Goal: Transaction & Acquisition: Purchase product/service

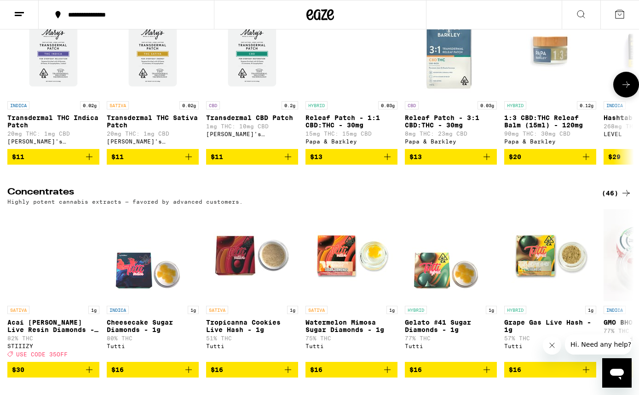
scroll to position [3782, 0]
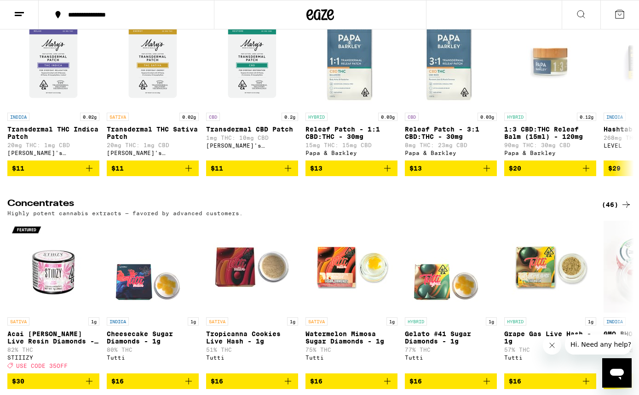
click at [611, 6] on div "(38)" at bounding box center [617, -1] width 30 height 11
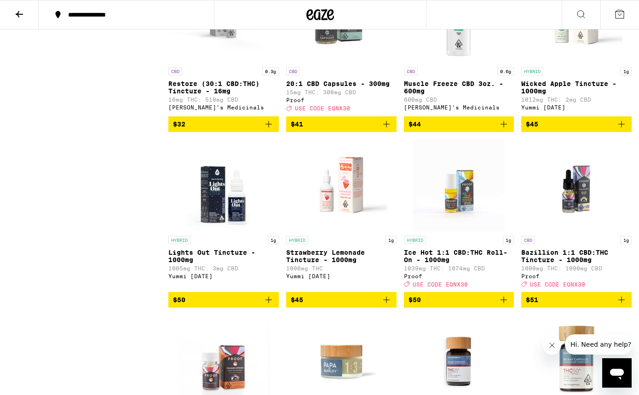
scroll to position [856, 0]
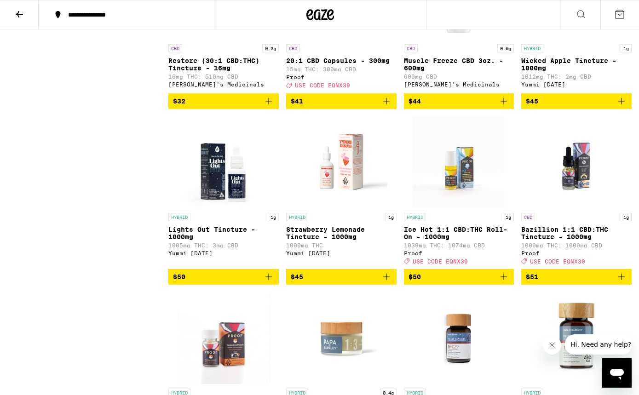
click at [621, 280] on icon "Add to bag" at bounding box center [621, 277] width 6 height 6
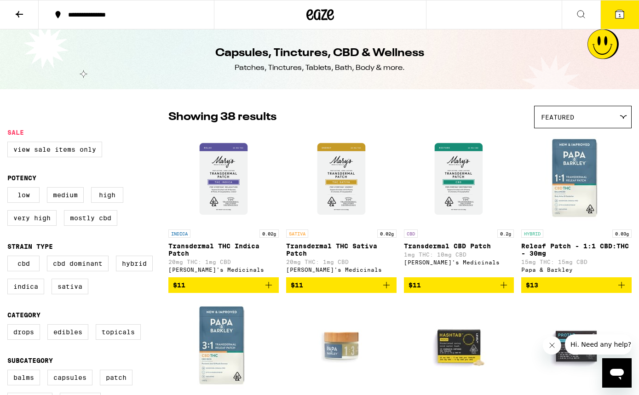
scroll to position [0, 0]
click at [23, 11] on icon at bounding box center [19, 14] width 11 height 11
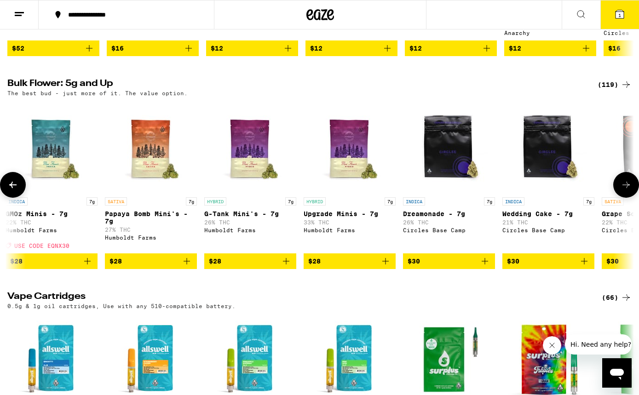
scroll to position [0, 503]
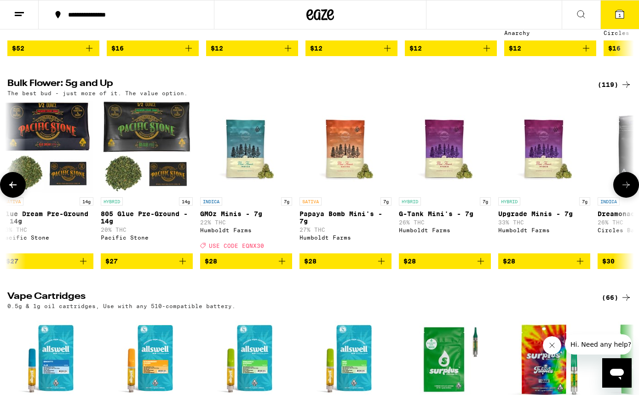
click at [286, 267] on icon "Add to bag" at bounding box center [281, 261] width 11 height 11
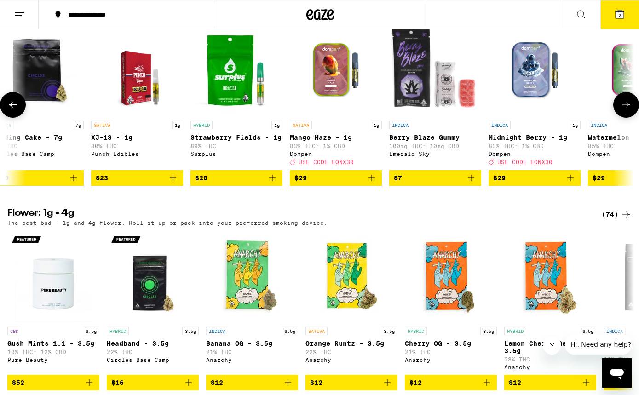
scroll to position [0, 374]
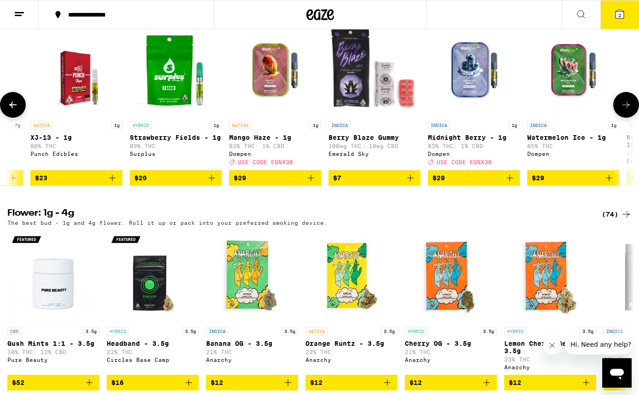
click at [313, 184] on icon "Add to bag" at bounding box center [310, 177] width 11 height 11
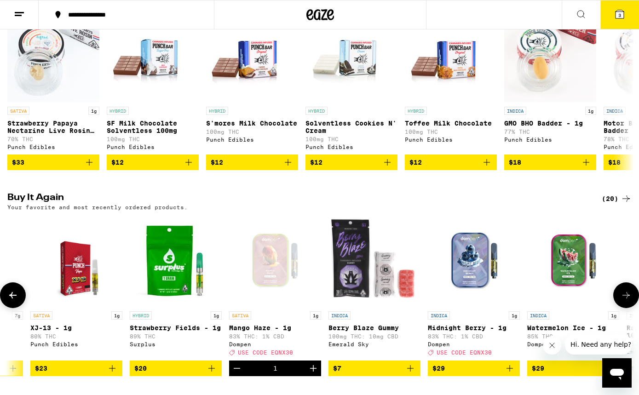
scroll to position [666, 0]
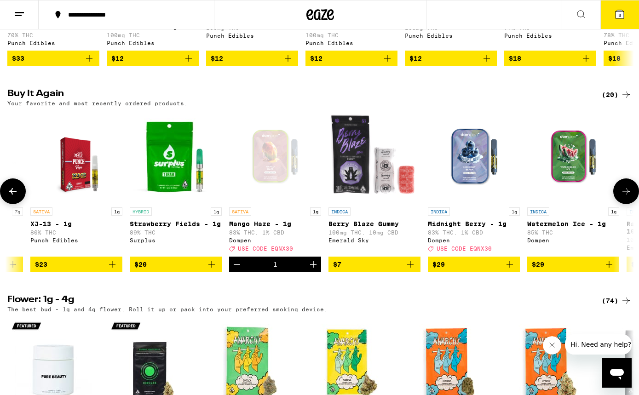
click at [509, 270] on icon "Add to bag" at bounding box center [509, 264] width 11 height 11
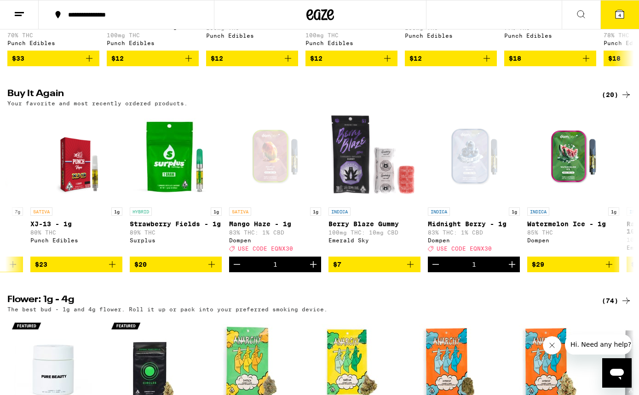
click at [616, 18] on icon at bounding box center [619, 14] width 8 height 8
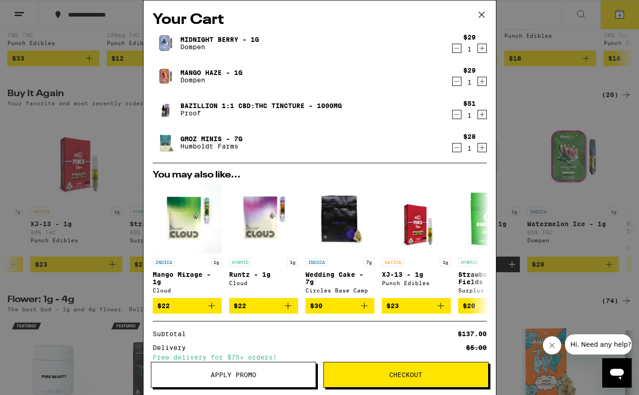
click at [482, 15] on icon at bounding box center [481, 15] width 6 height 6
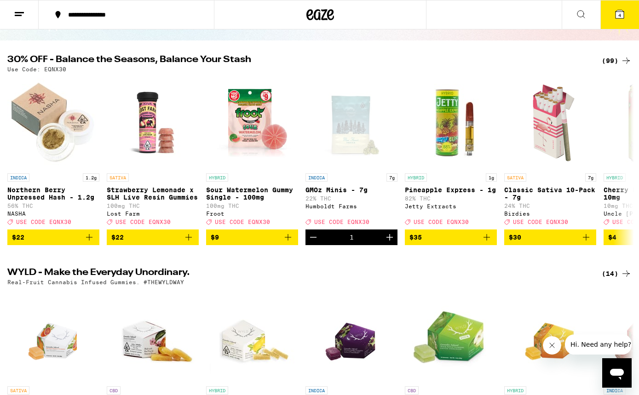
scroll to position [61, 0]
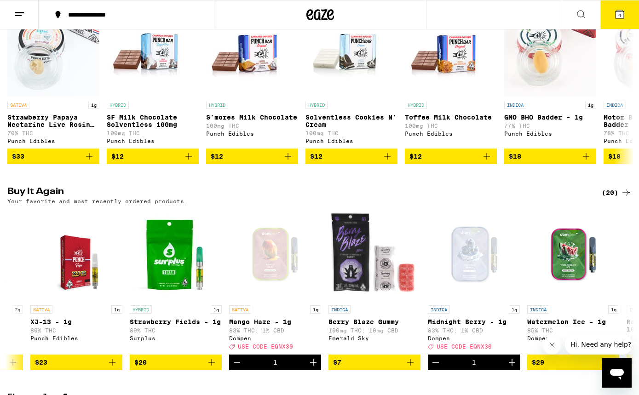
scroll to position [572, 0]
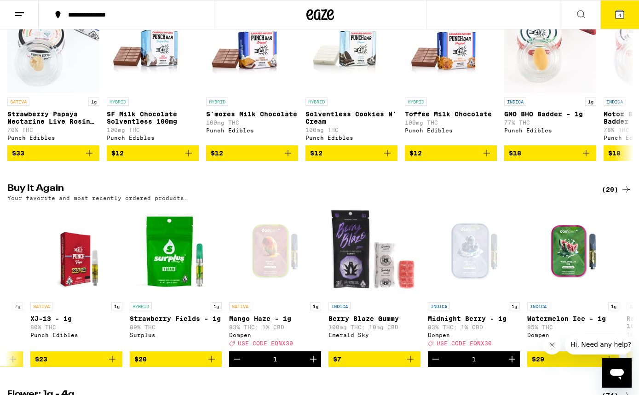
click at [607, 11] on button "4" at bounding box center [619, 14] width 39 height 29
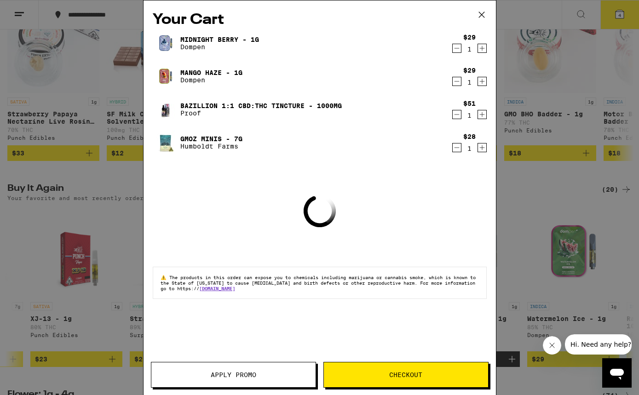
click at [228, 373] on span "Apply Promo" at bounding box center [234, 375] width 46 height 6
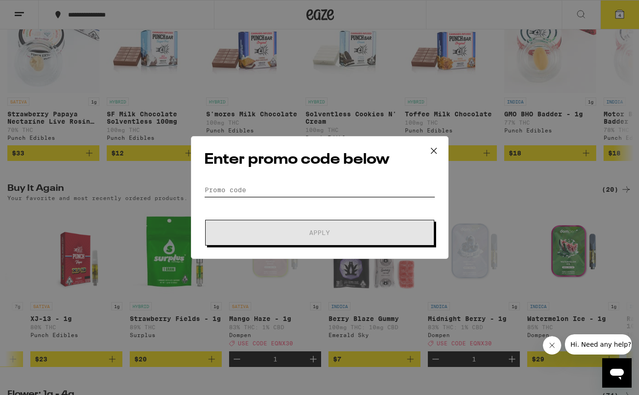
click at [253, 191] on input "Promo Code" at bounding box center [319, 190] width 231 height 14
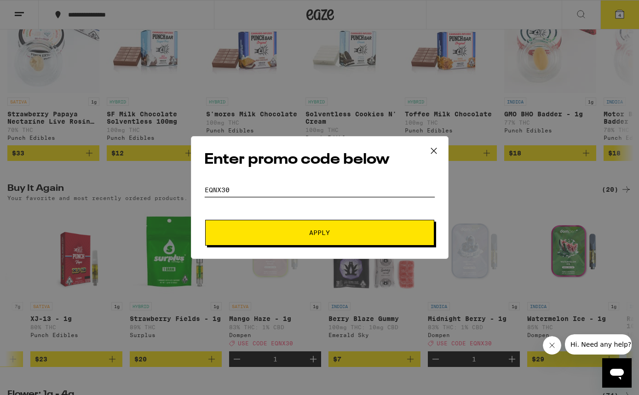
type input "eqnx30"
click at [298, 231] on span "Apply" at bounding box center [320, 232] width 166 height 6
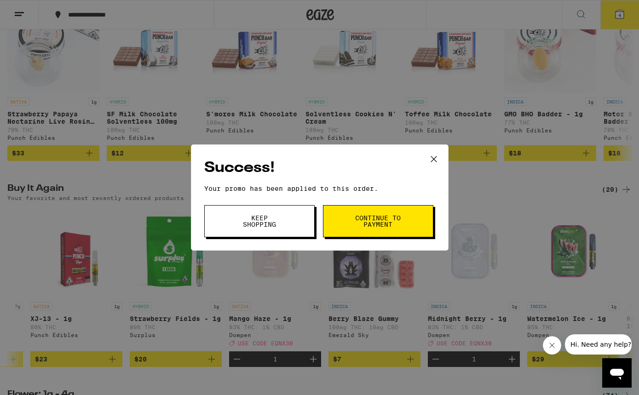
click at [383, 221] on span "Continue to payment" at bounding box center [378, 221] width 47 height 13
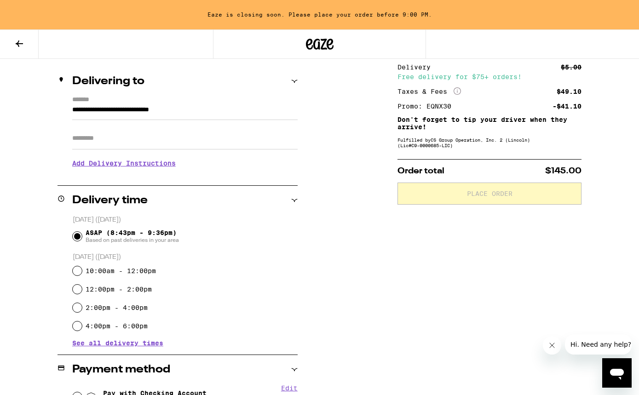
scroll to position [190, 0]
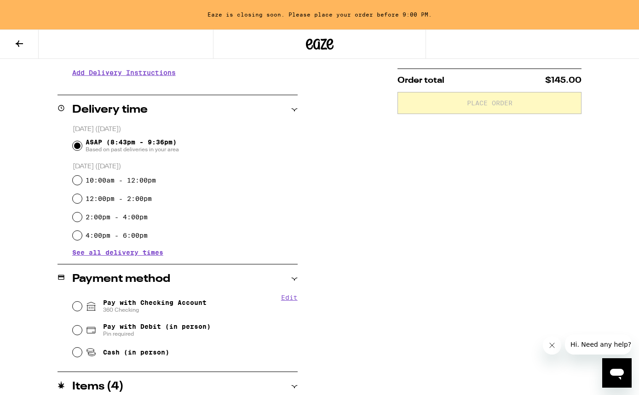
click at [77, 180] on input "10:00am - 12:00pm" at bounding box center [77, 180] width 9 height 9
radio input "true"
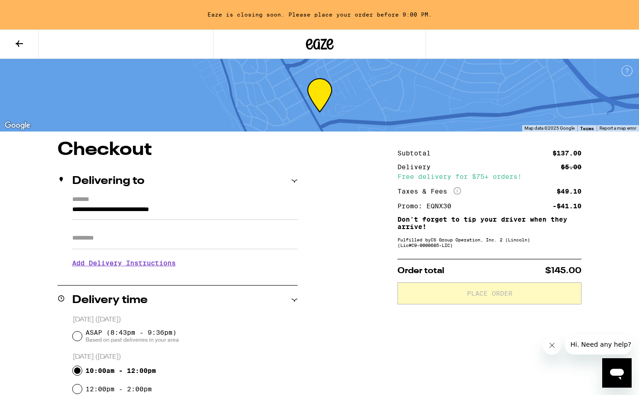
scroll to position [0, 0]
click at [17, 41] on icon at bounding box center [19, 43] width 11 height 11
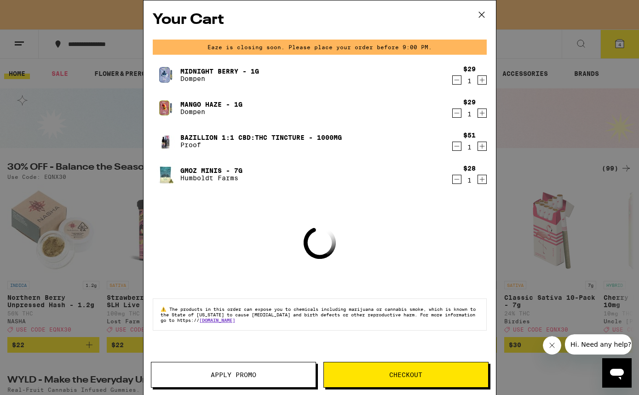
click at [484, 14] on icon at bounding box center [482, 15] width 14 height 14
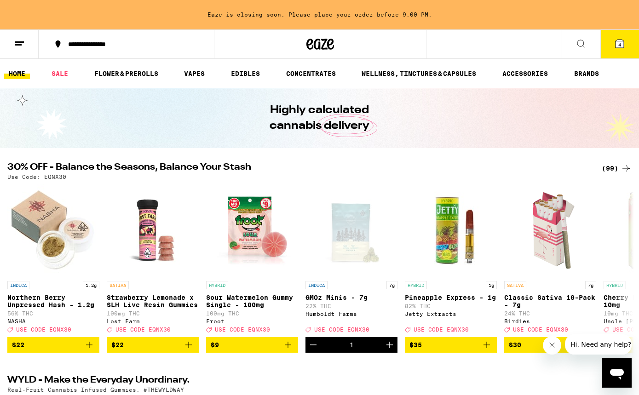
click at [16, 42] on line at bounding box center [19, 42] width 9 height 0
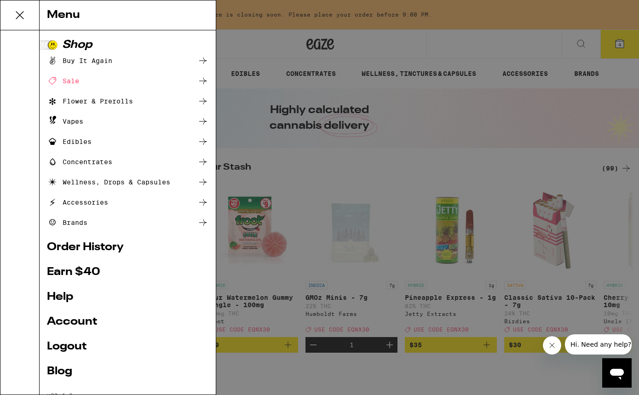
click at [334, 168] on div "Menu Shop Buy It Again Sale Flower & Prerolls Vapes Edibles Concentrates Wellne…" at bounding box center [319, 197] width 639 height 395
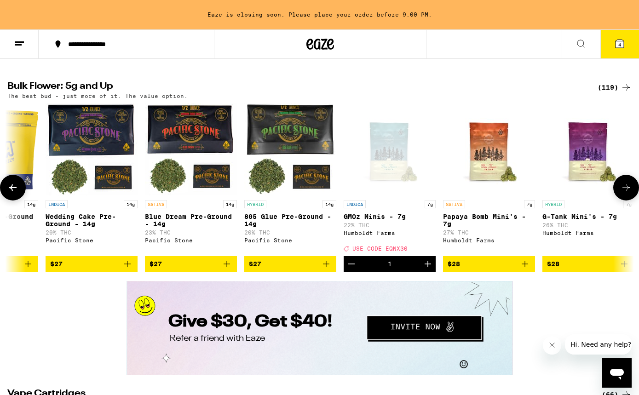
scroll to position [0, 431]
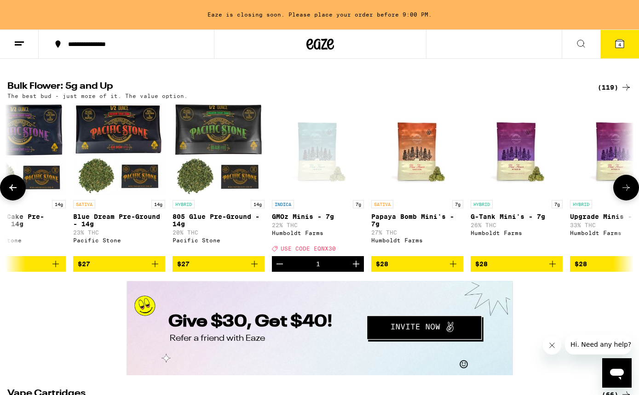
click at [277, 270] on icon "Decrement" at bounding box center [279, 263] width 11 height 11
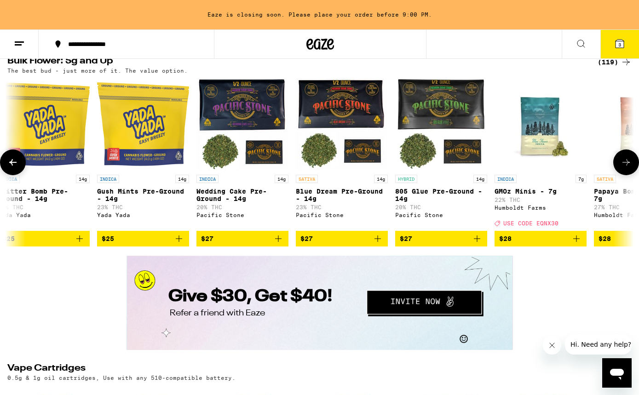
scroll to position [0, 229]
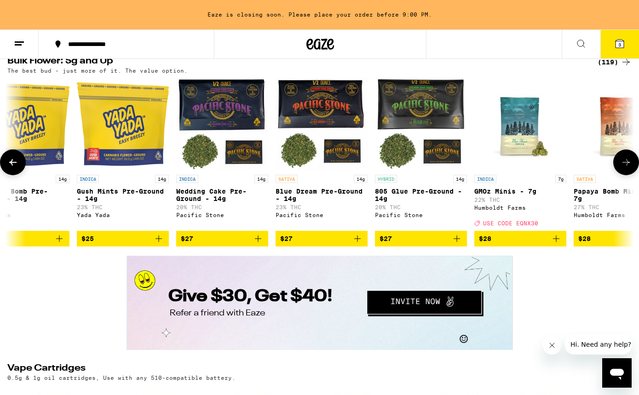
click at [356, 244] on icon "Add to bag" at bounding box center [357, 238] width 11 height 11
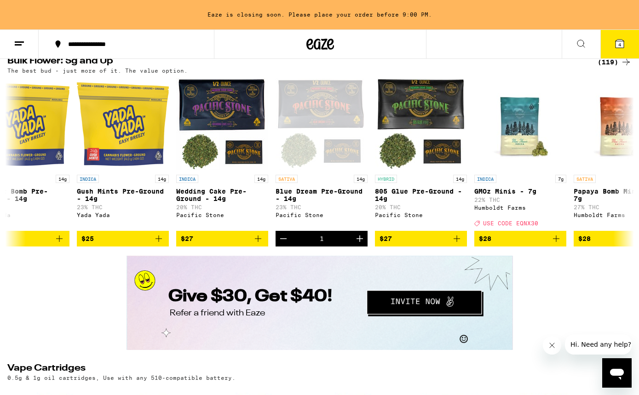
click at [615, 44] on icon at bounding box center [619, 43] width 11 height 11
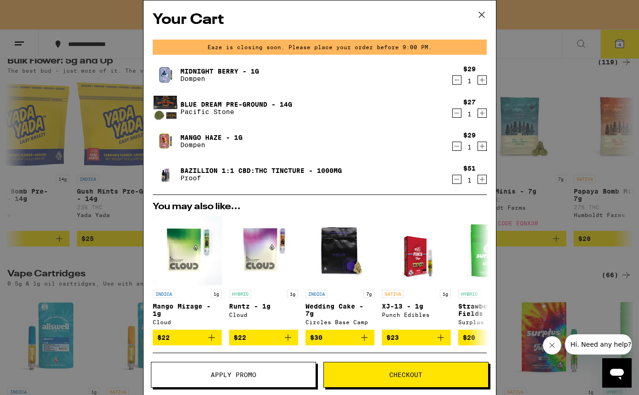
click at [482, 14] on icon at bounding box center [482, 15] width 14 height 14
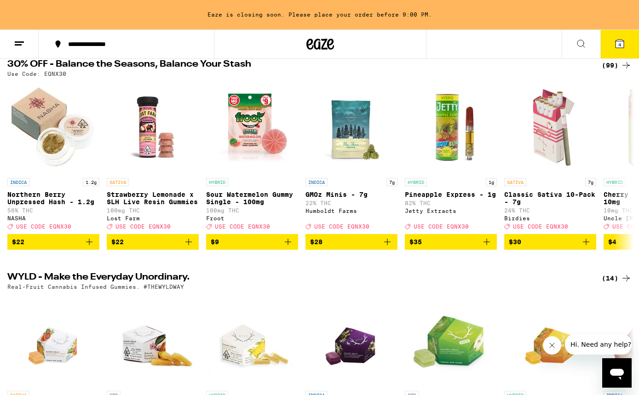
scroll to position [99, 0]
